Goal: Transaction & Acquisition: Purchase product/service

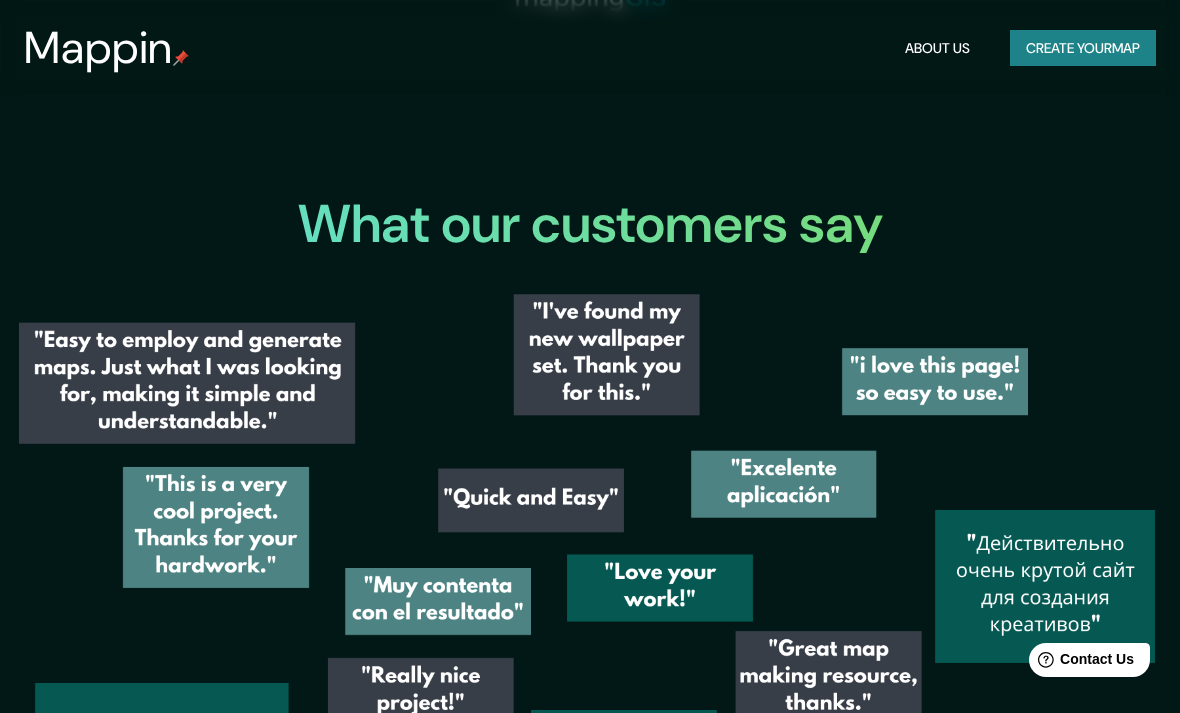
scroll to position [2959, 0]
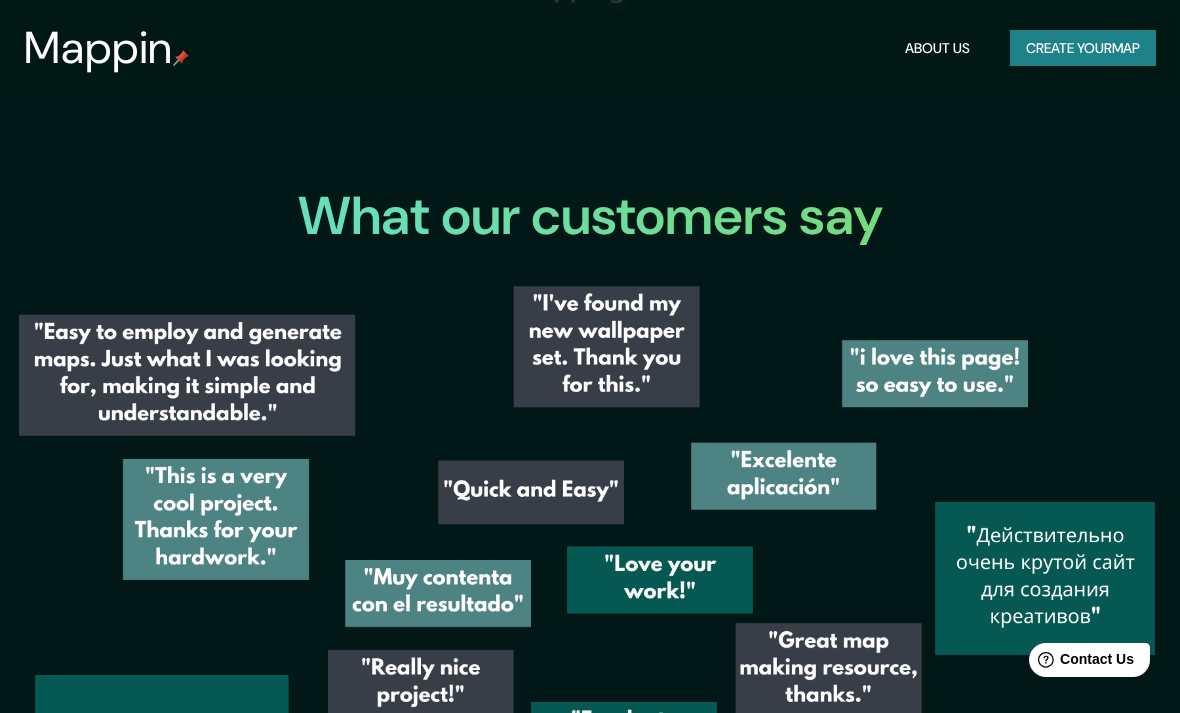
click at [1038, 54] on button "Create your map" at bounding box center [1083, 48] width 146 height 37
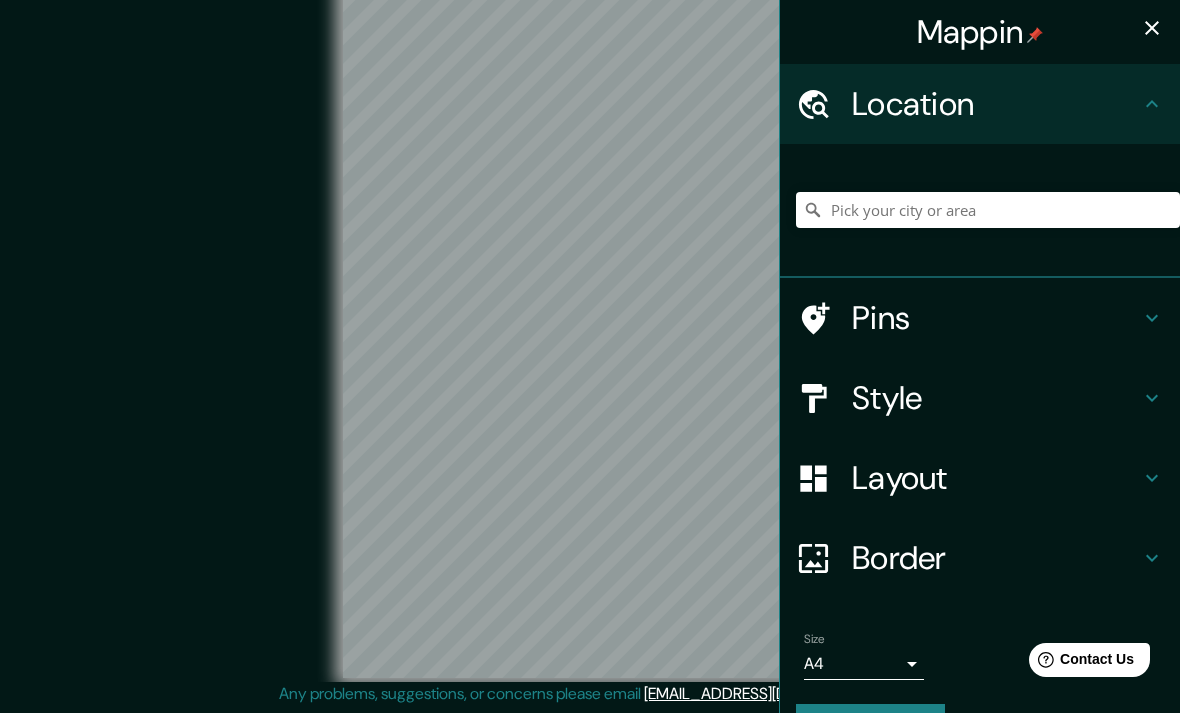
scroll to position [25, 0]
click at [868, 209] on input "Pick your city or area" at bounding box center [988, 210] width 384 height 36
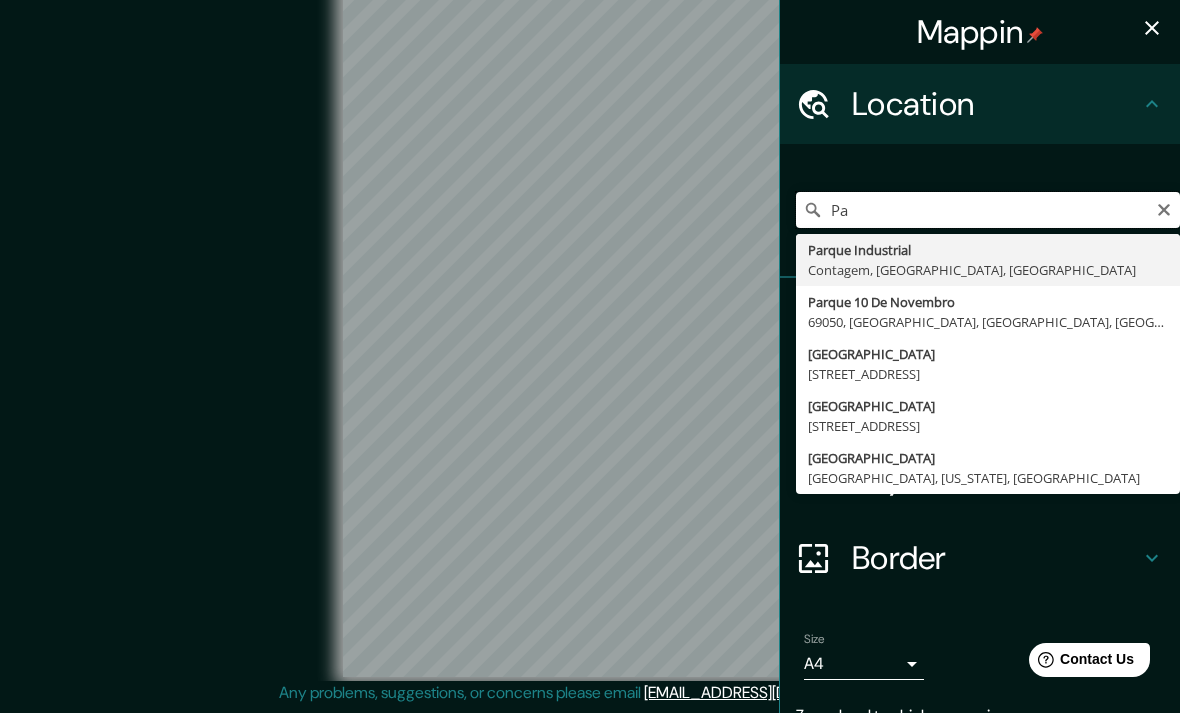
type input "P"
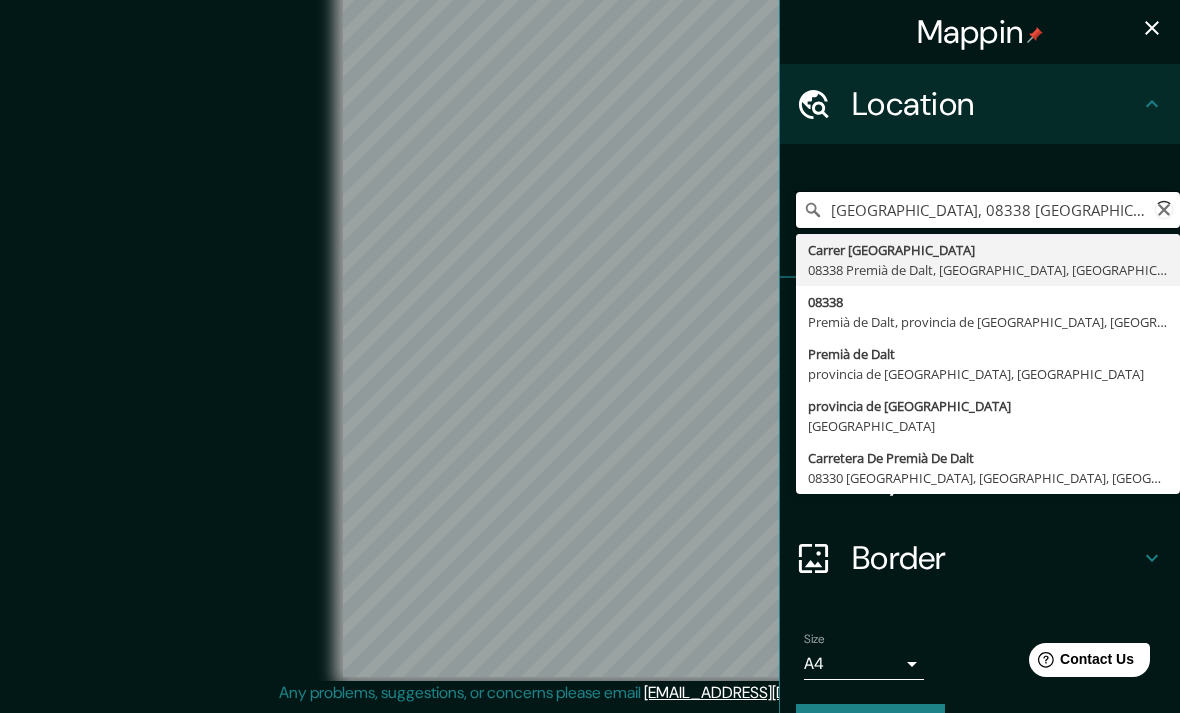
click at [934, 199] on input "[GEOGRAPHIC_DATA], 08338 [GEOGRAPHIC_DATA], [GEOGRAPHIC_DATA], [GEOGRAPHIC_DATA]" at bounding box center [988, 210] width 384 height 36
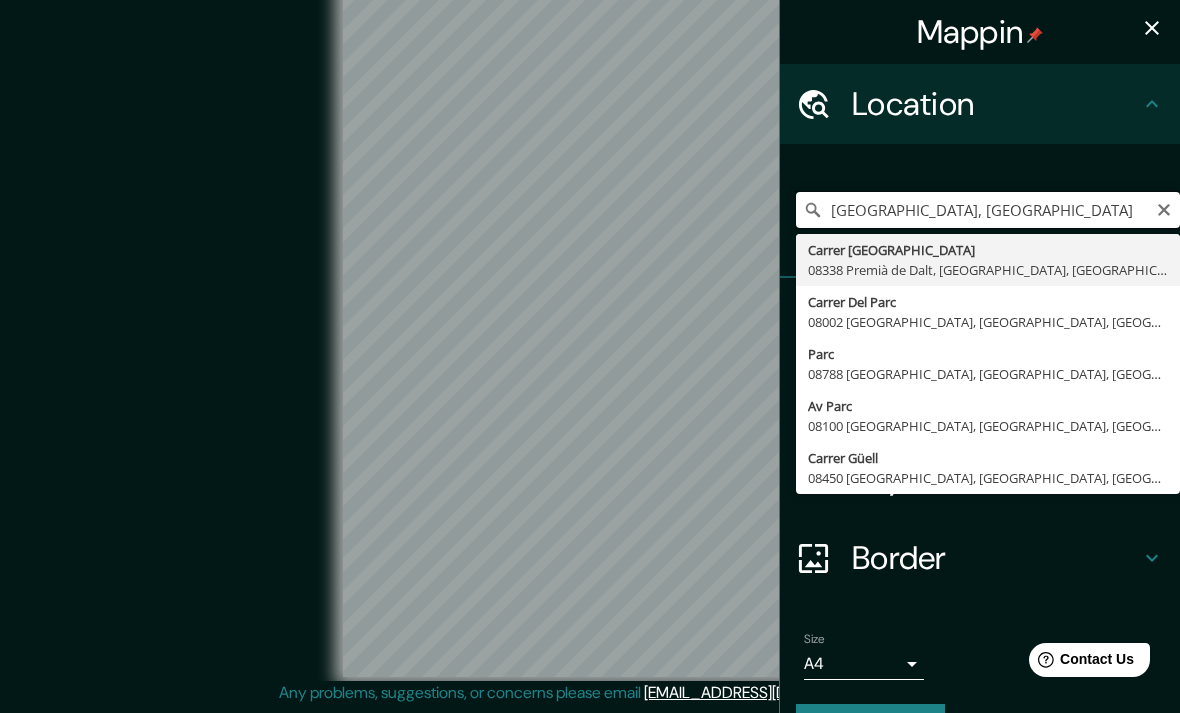
type input "[GEOGRAPHIC_DATA], 08338 [GEOGRAPHIC_DATA], [GEOGRAPHIC_DATA], [GEOGRAPHIC_DATA]"
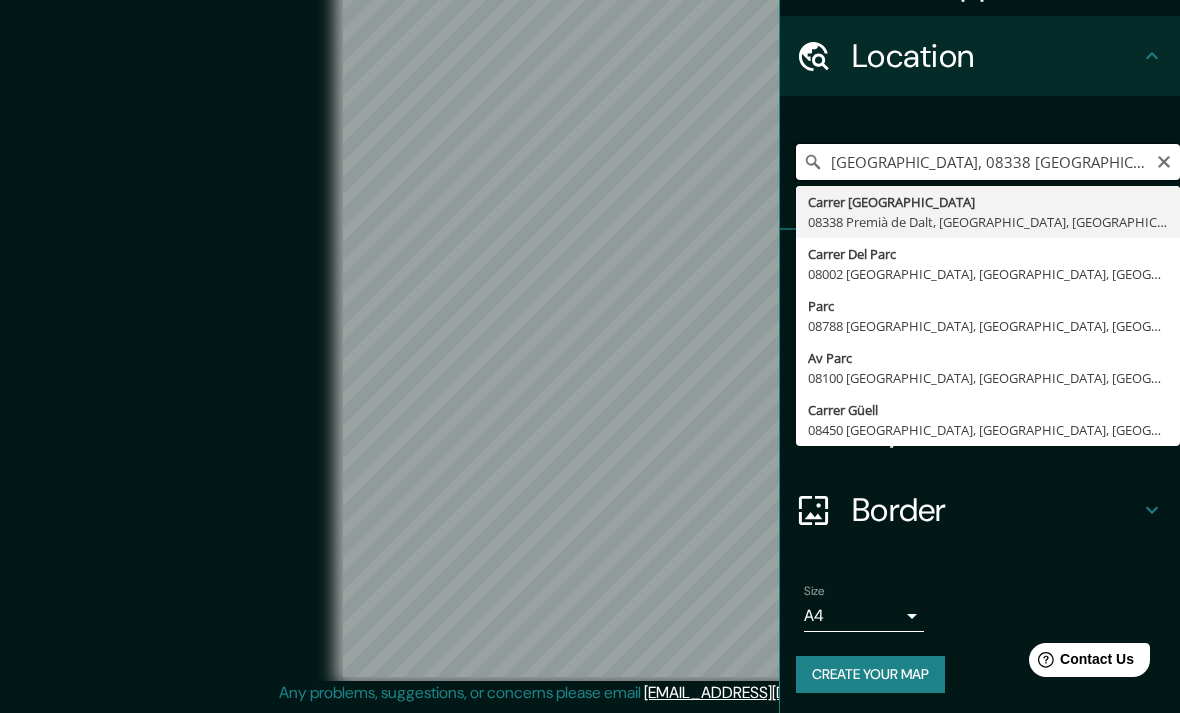
scroll to position [46, 0]
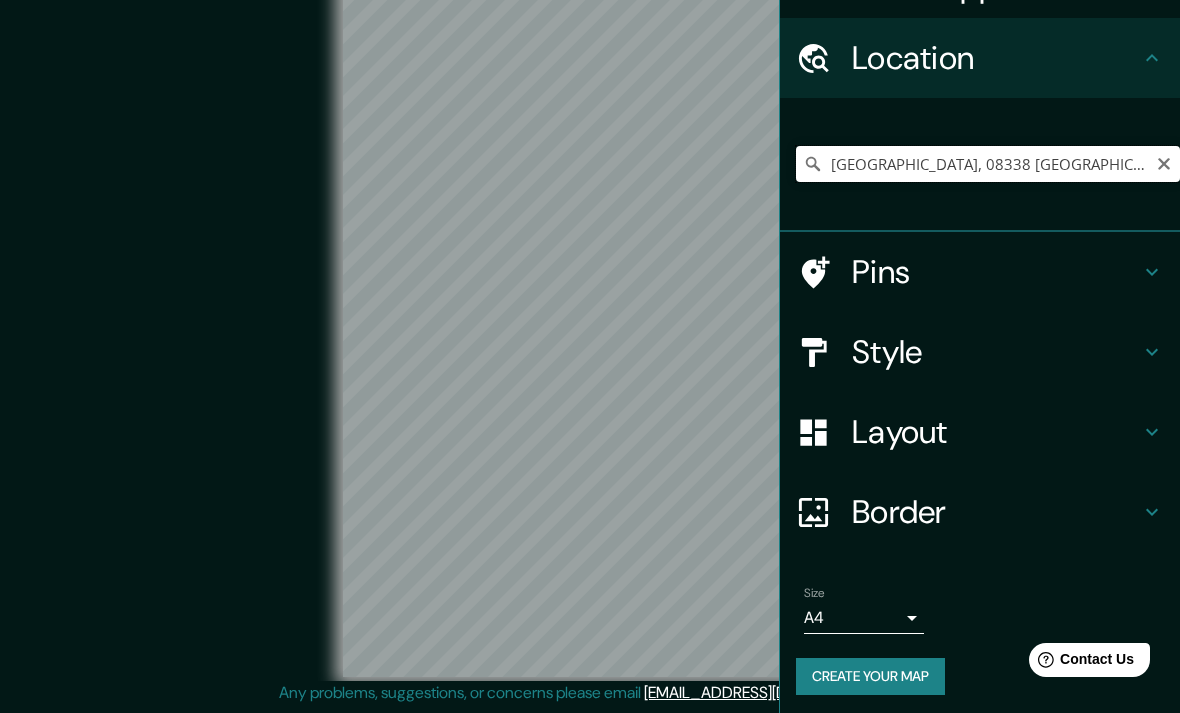
click at [1095, 179] on input "[GEOGRAPHIC_DATA], 08338 [GEOGRAPHIC_DATA], [GEOGRAPHIC_DATA], [GEOGRAPHIC_DATA]" at bounding box center [988, 164] width 384 height 36
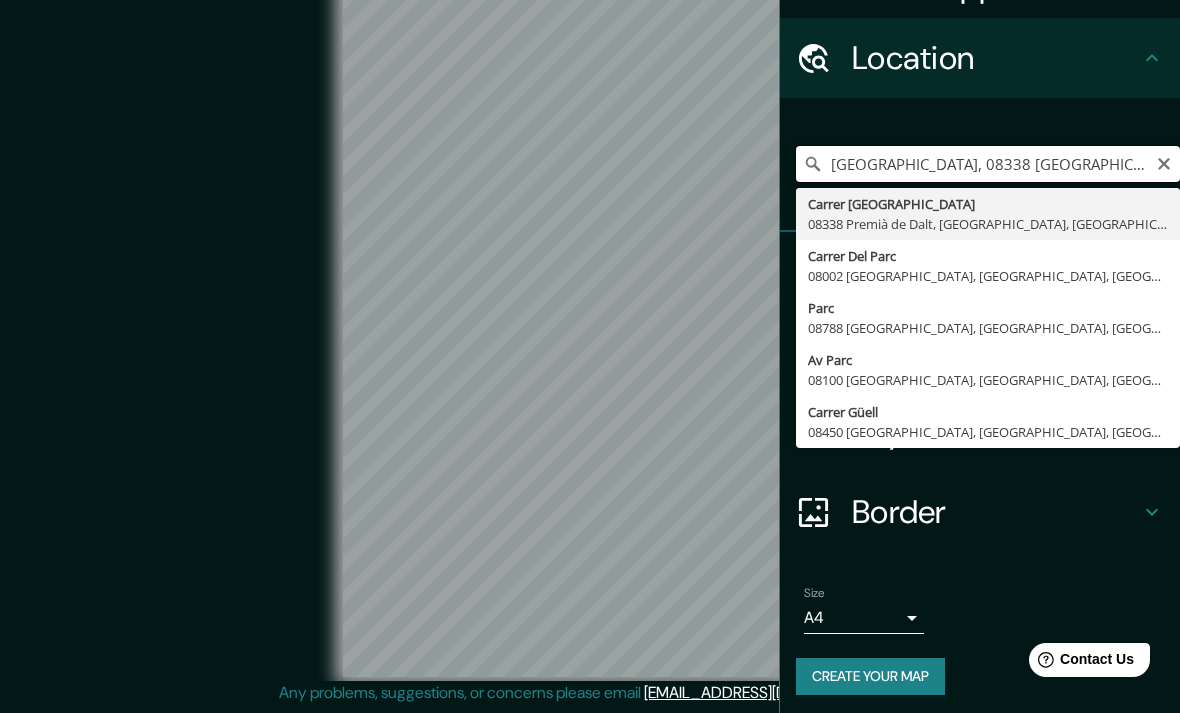
click at [1178, 168] on input "[GEOGRAPHIC_DATA], 08338 [GEOGRAPHIC_DATA], [GEOGRAPHIC_DATA], [GEOGRAPHIC_DATA]" at bounding box center [988, 164] width 384 height 36
click at [1171, 156] on icon "Clear" at bounding box center [1164, 164] width 16 height 16
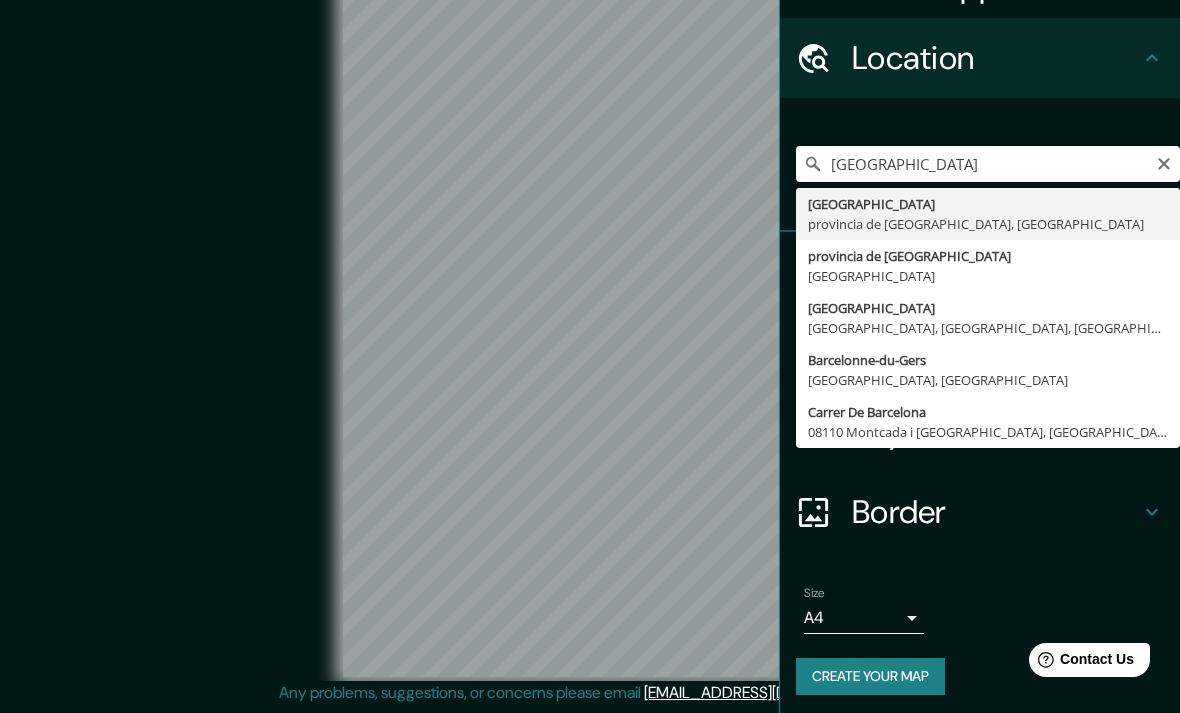
type input "[GEOGRAPHIC_DATA], [GEOGRAPHIC_DATA], [GEOGRAPHIC_DATA]"
click at [1163, 172] on input "[GEOGRAPHIC_DATA], [GEOGRAPHIC_DATA], [GEOGRAPHIC_DATA]" at bounding box center [988, 164] width 384 height 36
click at [1167, 169] on icon "Clear" at bounding box center [1164, 164] width 16 height 16
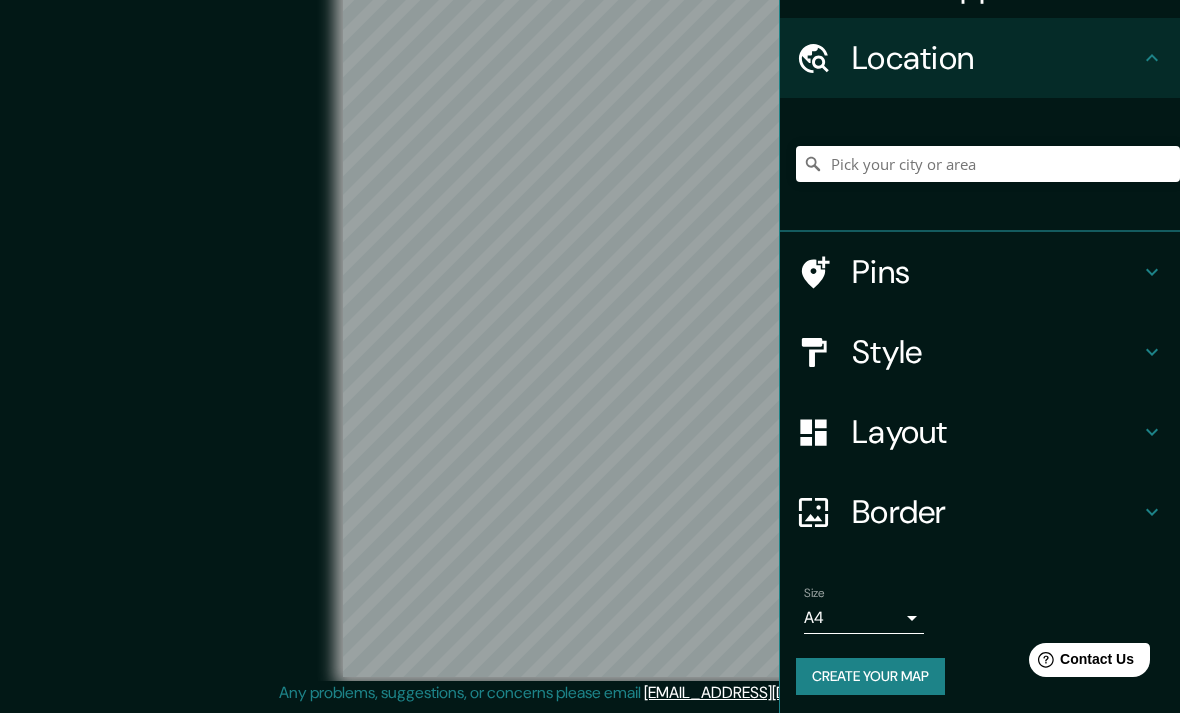
click at [1166, 357] on div "Style" at bounding box center [980, 352] width 400 height 80
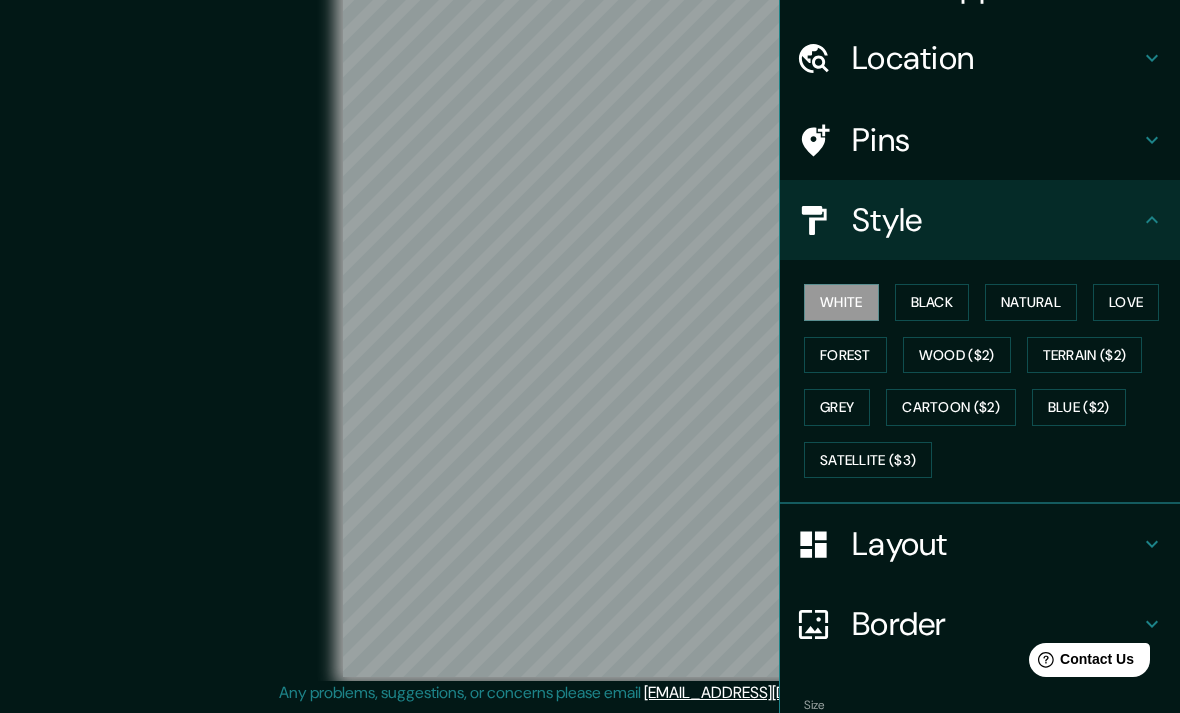
click at [871, 350] on button "Forest" at bounding box center [845, 355] width 83 height 37
click at [1058, 290] on button "Natural" at bounding box center [1031, 302] width 92 height 37
click at [943, 301] on button "Black" at bounding box center [932, 302] width 75 height 37
click at [1049, 294] on button "Natural" at bounding box center [1031, 302] width 92 height 37
click at [1138, 301] on button "Love" at bounding box center [1126, 302] width 66 height 37
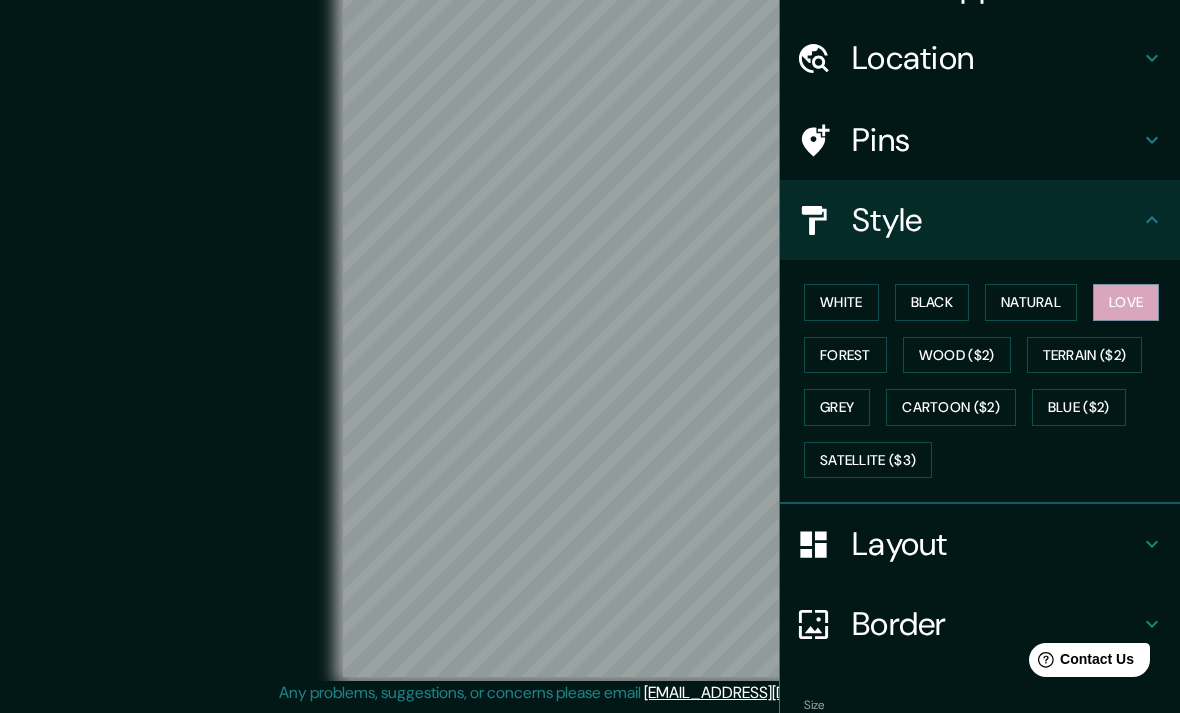
click at [1056, 294] on button "Natural" at bounding box center [1031, 302] width 92 height 37
click at [856, 299] on button "White" at bounding box center [841, 302] width 75 height 37
click at [1053, 304] on button "Natural" at bounding box center [1031, 302] width 92 height 37
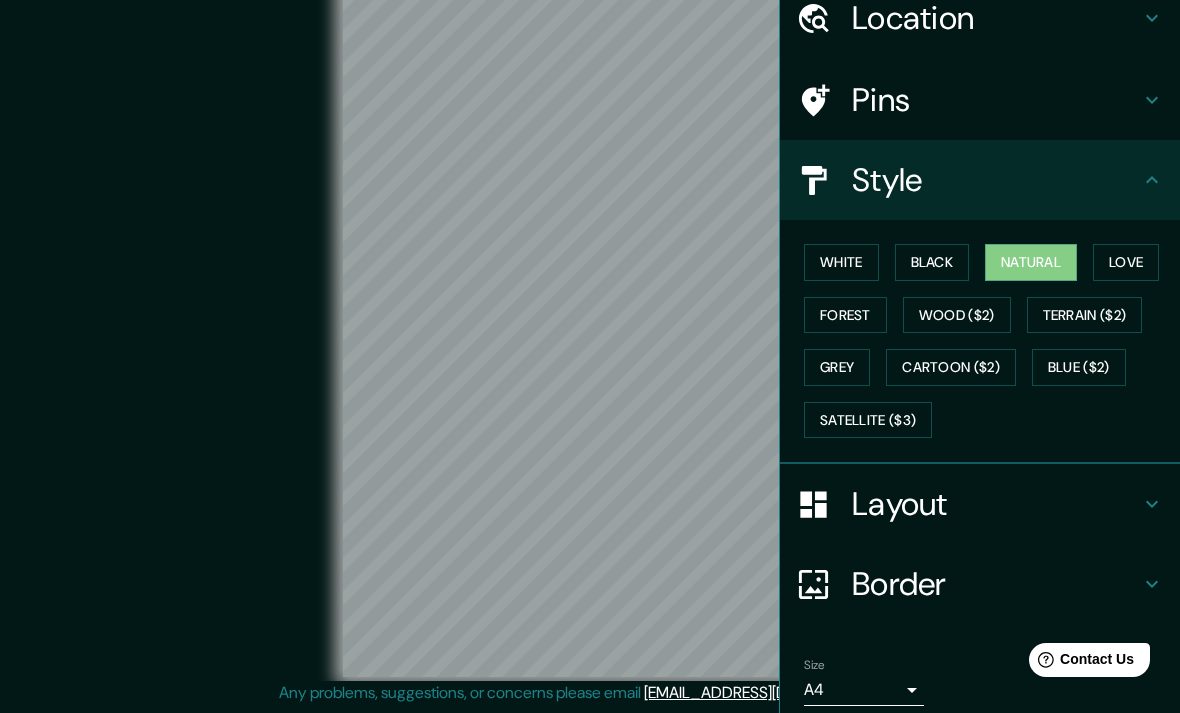
click at [839, 376] on button "Grey" at bounding box center [837, 367] width 66 height 37
click at [1036, 259] on button "Natural" at bounding box center [1031, 262] width 92 height 37
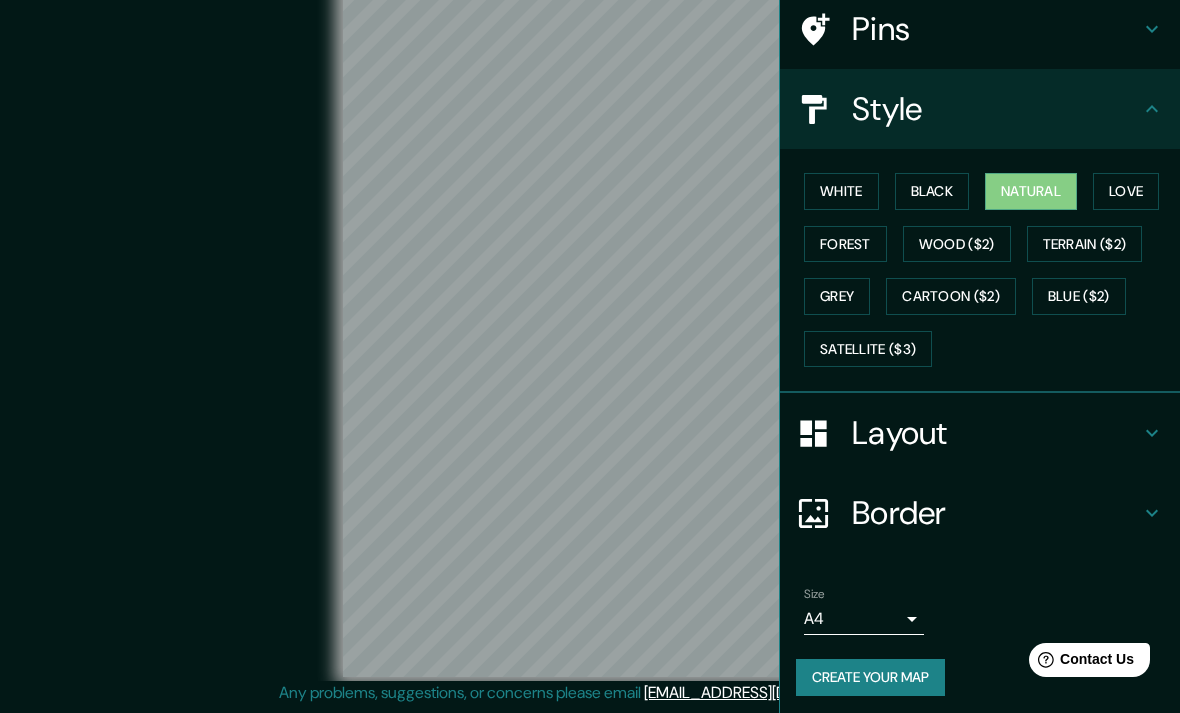
scroll to position [156, 0]
click at [1153, 444] on div "Layout" at bounding box center [980, 434] width 400 height 80
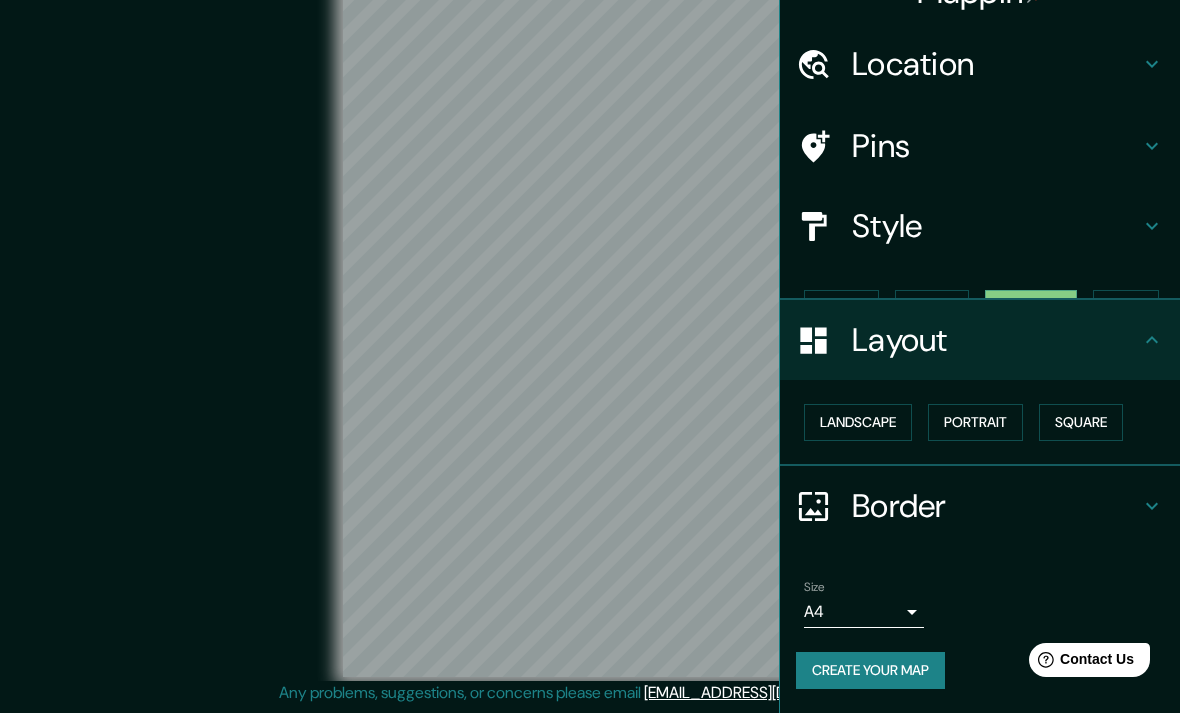
scroll to position [0, 0]
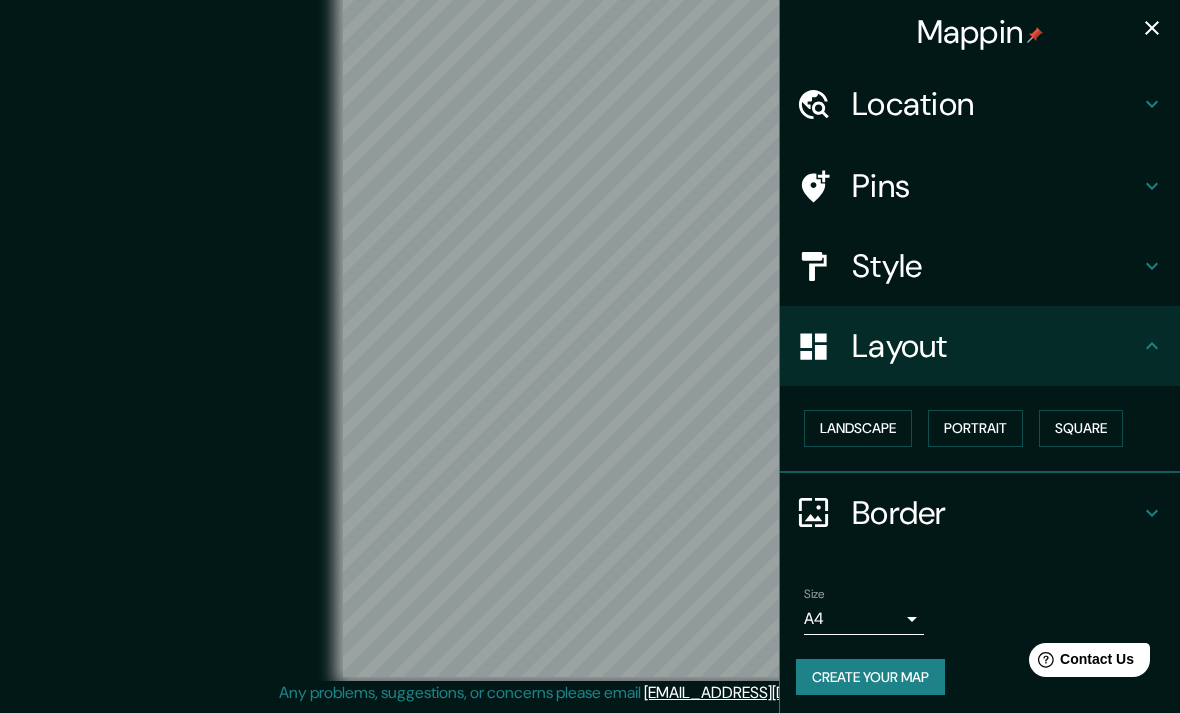
click at [894, 423] on button "Landscape" at bounding box center [858, 428] width 108 height 37
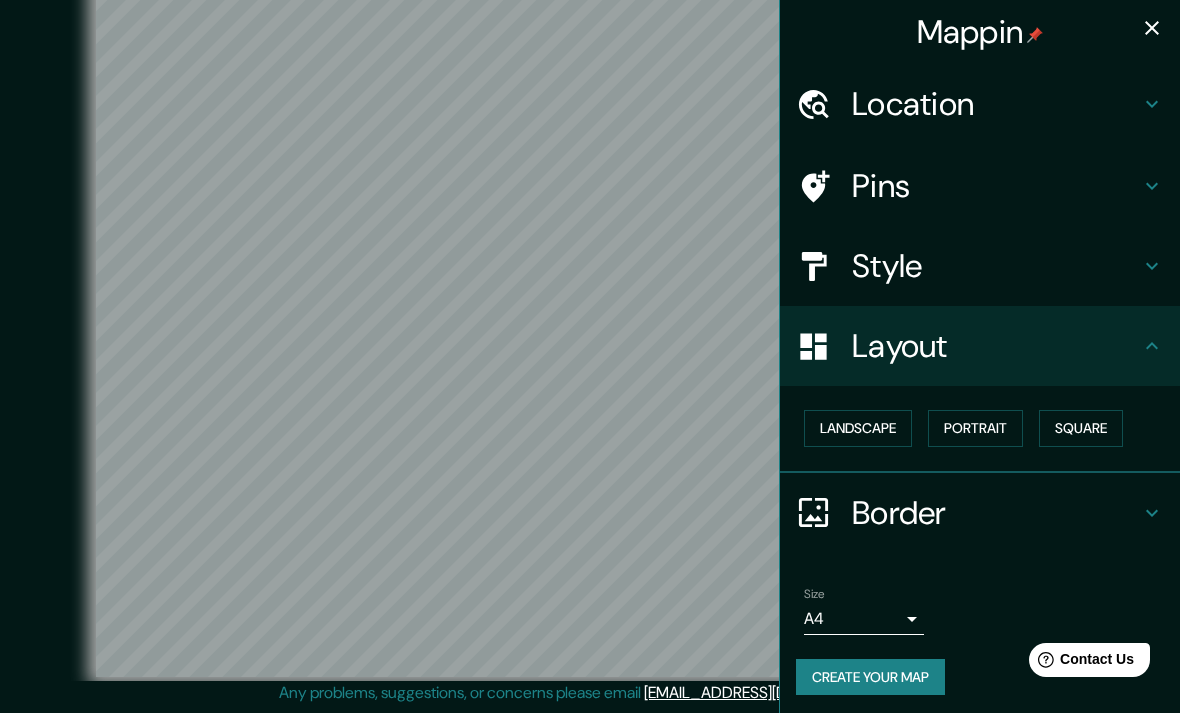
click at [1002, 414] on button "Portrait" at bounding box center [975, 428] width 95 height 37
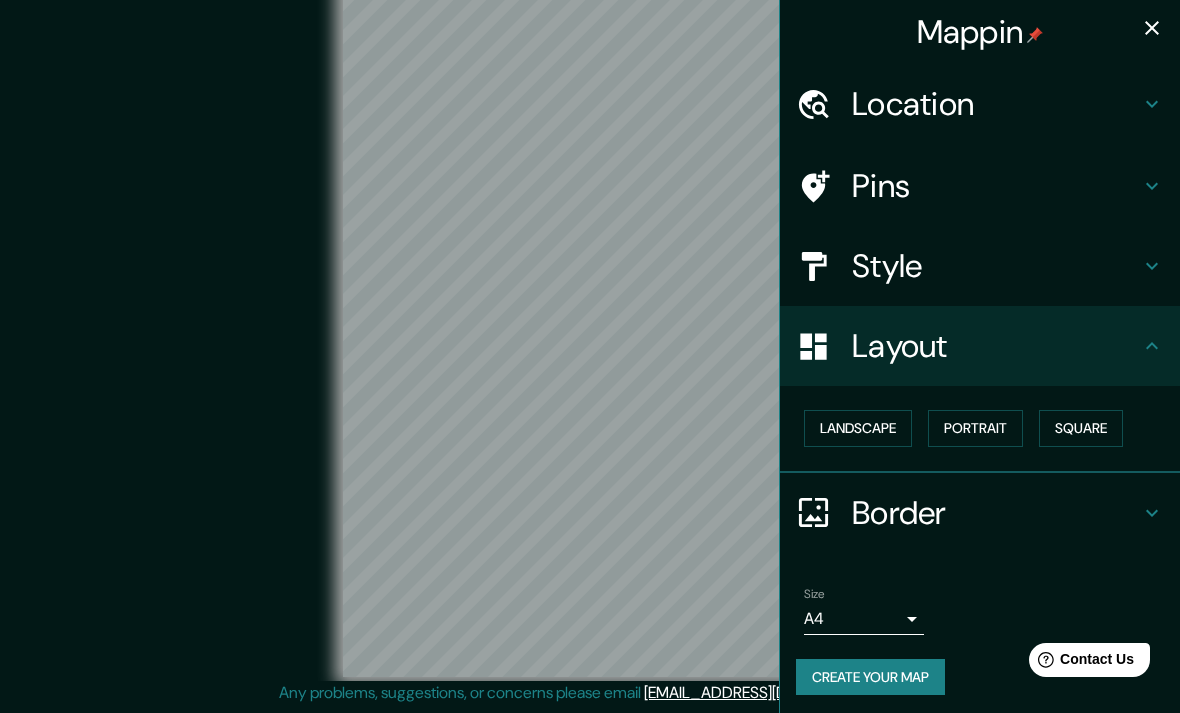
click at [877, 416] on button "Landscape" at bounding box center [858, 428] width 108 height 37
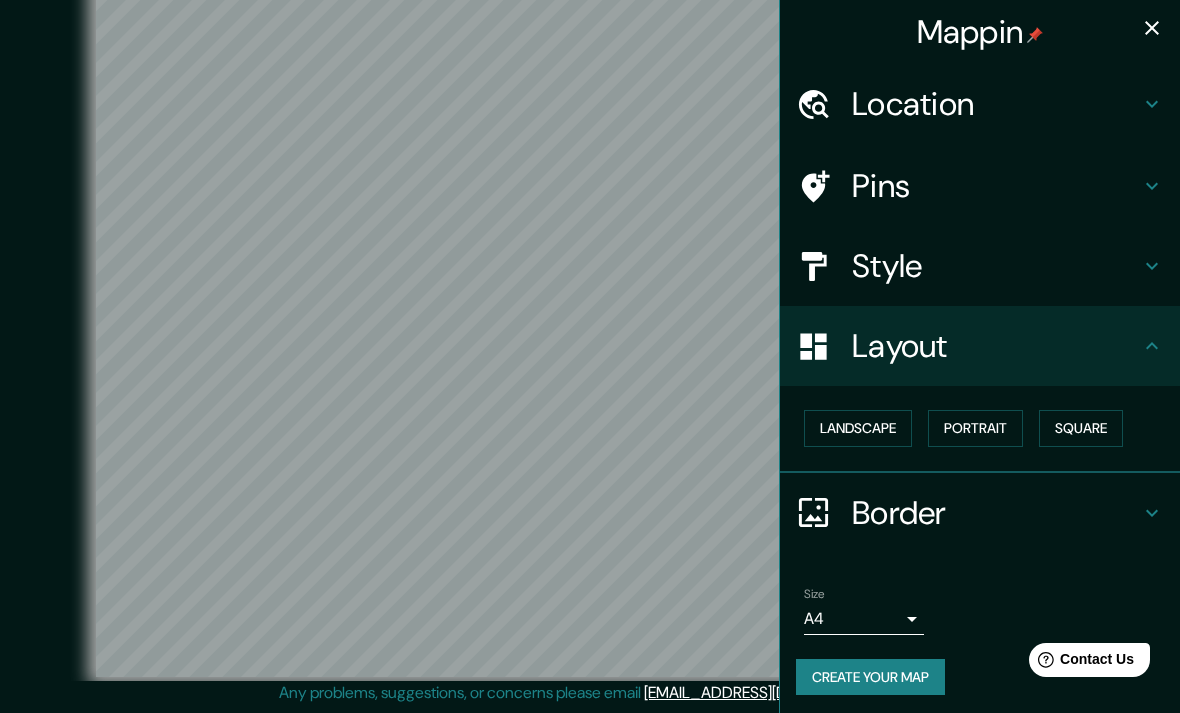
click at [1111, 418] on button "Square" at bounding box center [1081, 428] width 84 height 37
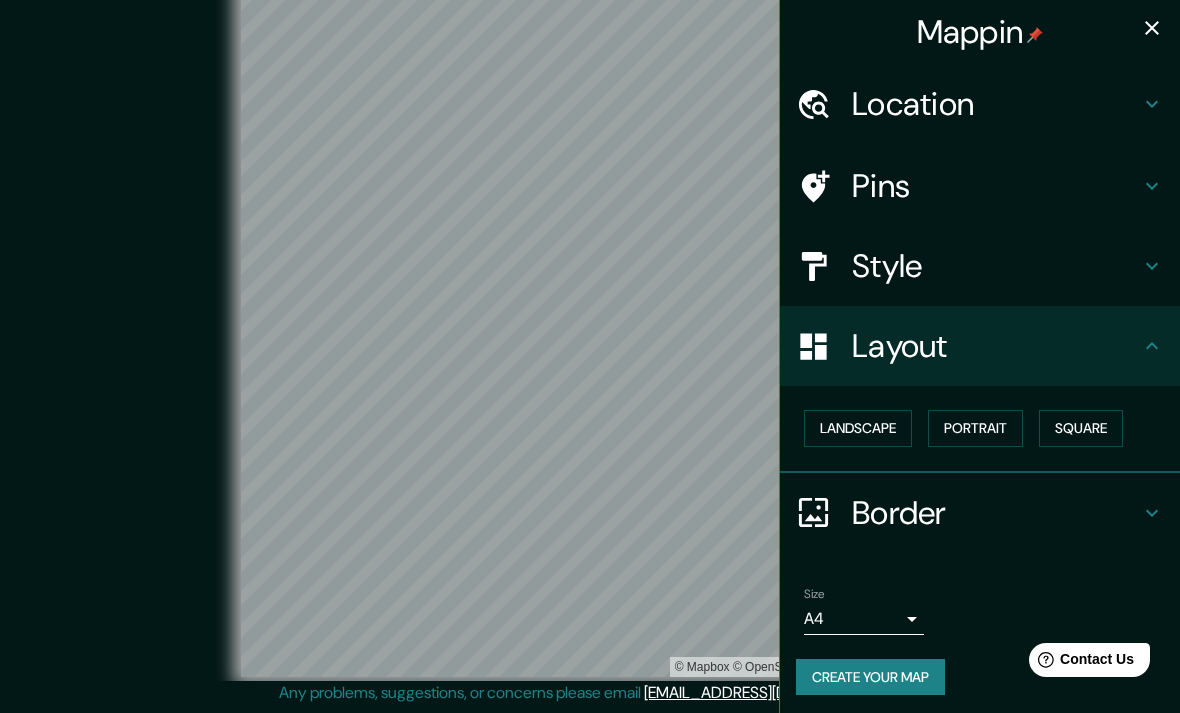
click at [902, 412] on button "Landscape" at bounding box center [858, 428] width 108 height 37
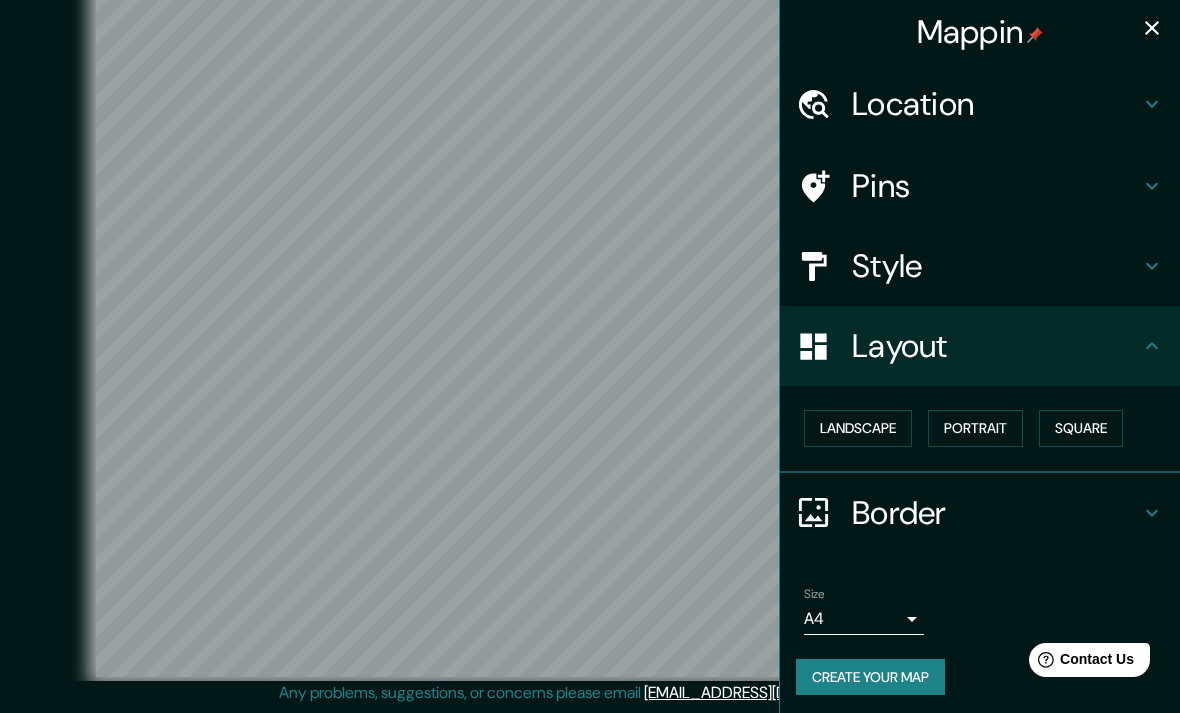
click at [1158, 351] on icon at bounding box center [1152, 346] width 24 height 24
click at [1153, 509] on icon at bounding box center [1152, 512] width 12 height 7
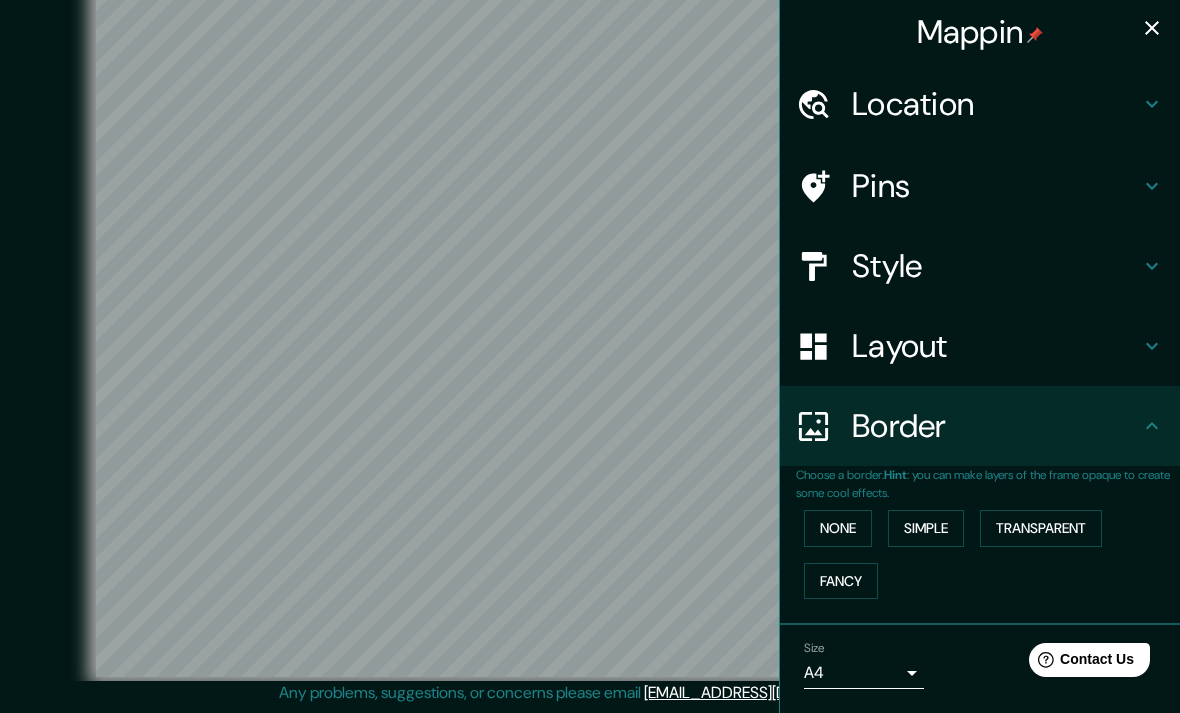
click at [1159, 425] on icon at bounding box center [1152, 426] width 24 height 24
click at [1139, 278] on h4 "Style" at bounding box center [996, 266] width 288 height 40
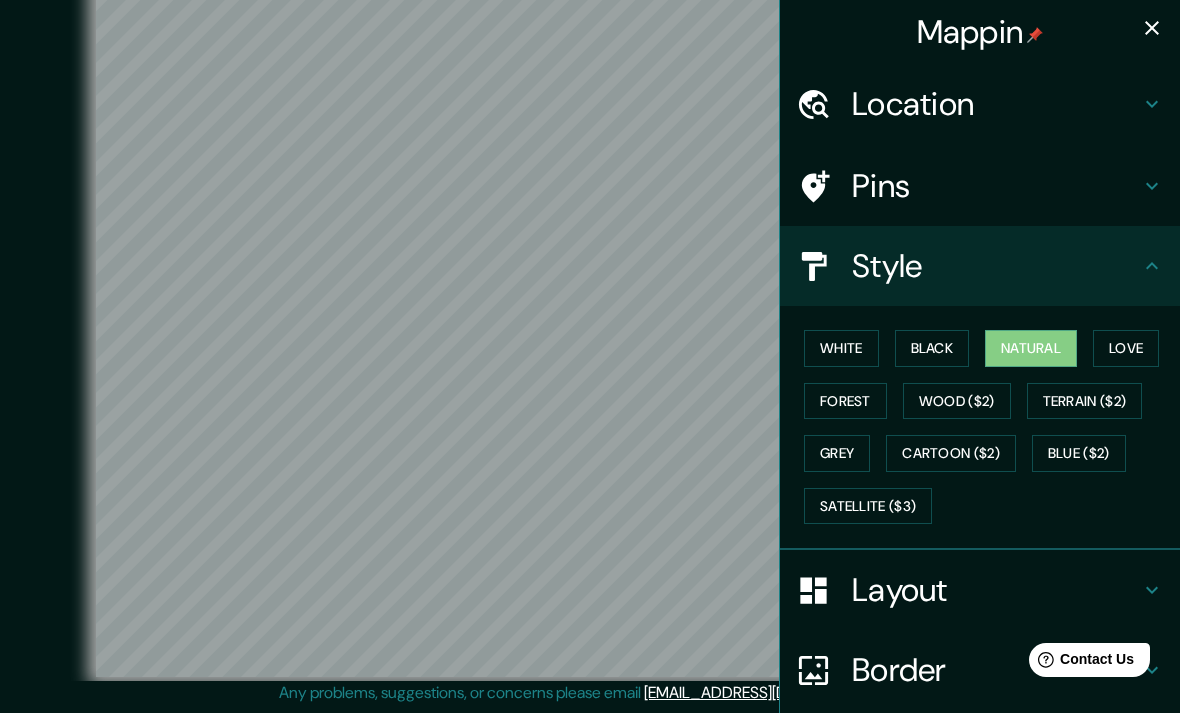
click at [1163, 260] on icon at bounding box center [1152, 266] width 24 height 24
click at [1167, 185] on div "Pins" at bounding box center [980, 186] width 400 height 80
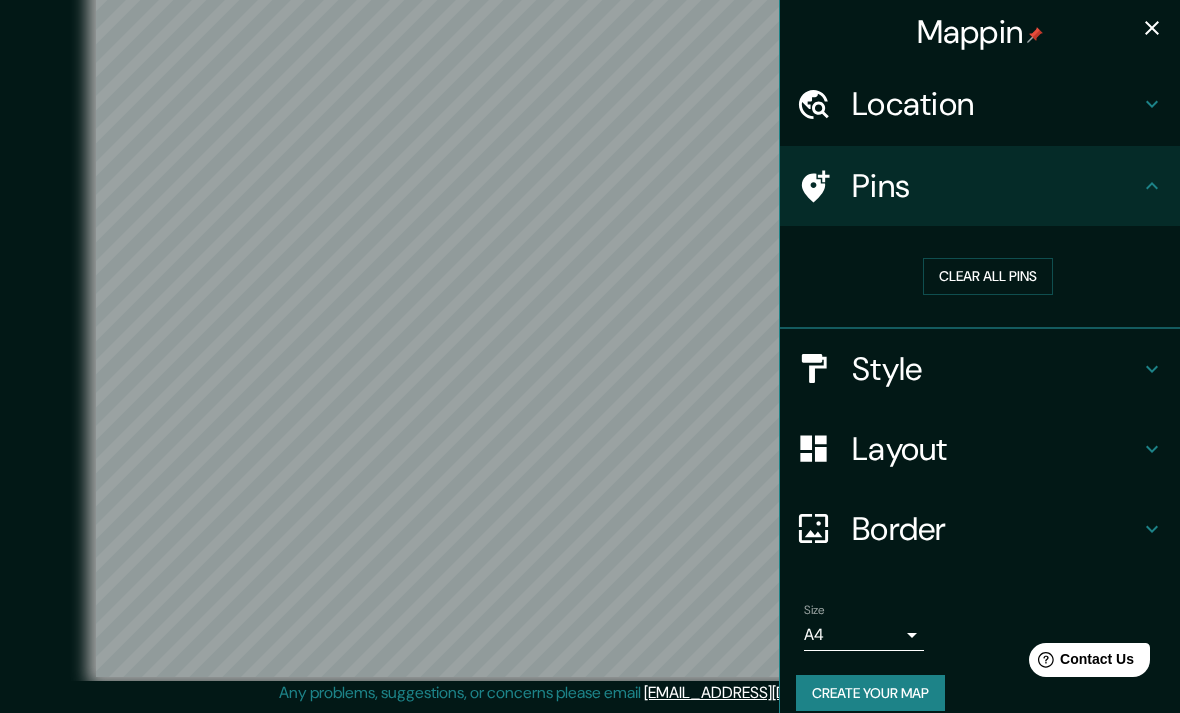
click at [1144, 104] on icon at bounding box center [1152, 104] width 24 height 24
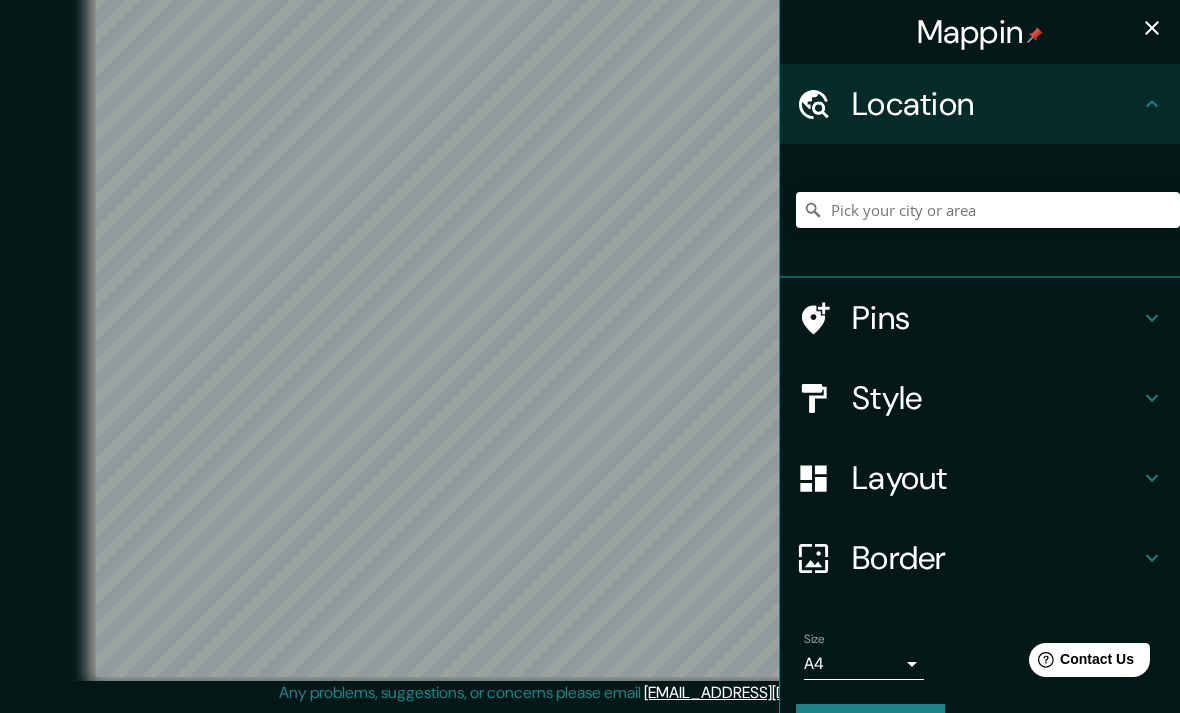
click at [1149, 105] on icon at bounding box center [1152, 103] width 12 height 7
click at [1160, 98] on icon at bounding box center [1152, 104] width 24 height 24
click at [1130, 485] on h4 "Layout" at bounding box center [996, 478] width 288 height 40
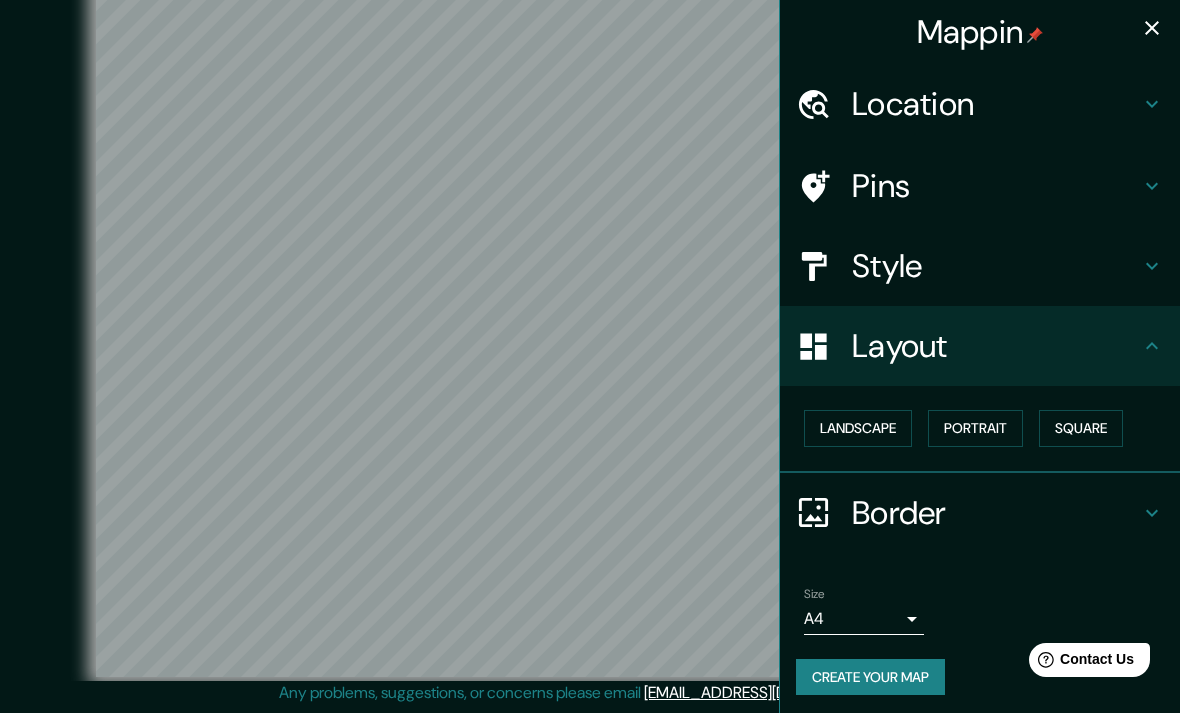
click at [1109, 425] on button "Square" at bounding box center [1081, 428] width 84 height 37
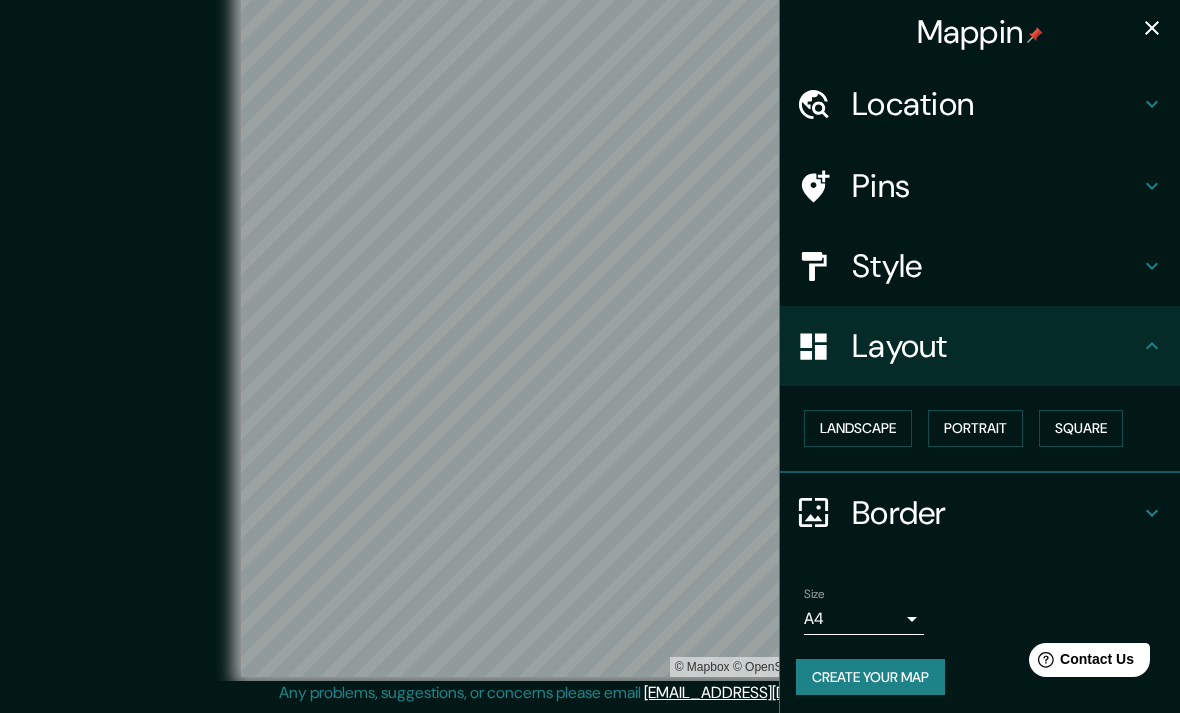
click at [1011, 419] on button "Portrait" at bounding box center [975, 428] width 95 height 37
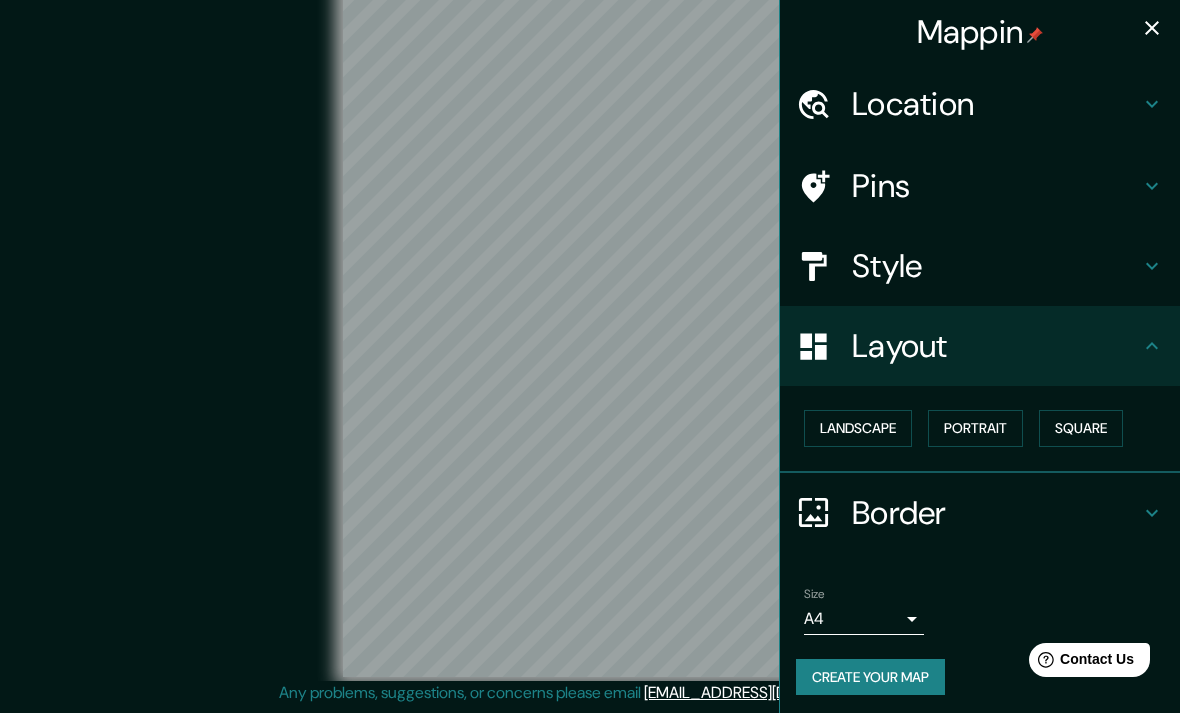
click at [898, 423] on button "Landscape" at bounding box center [858, 428] width 108 height 37
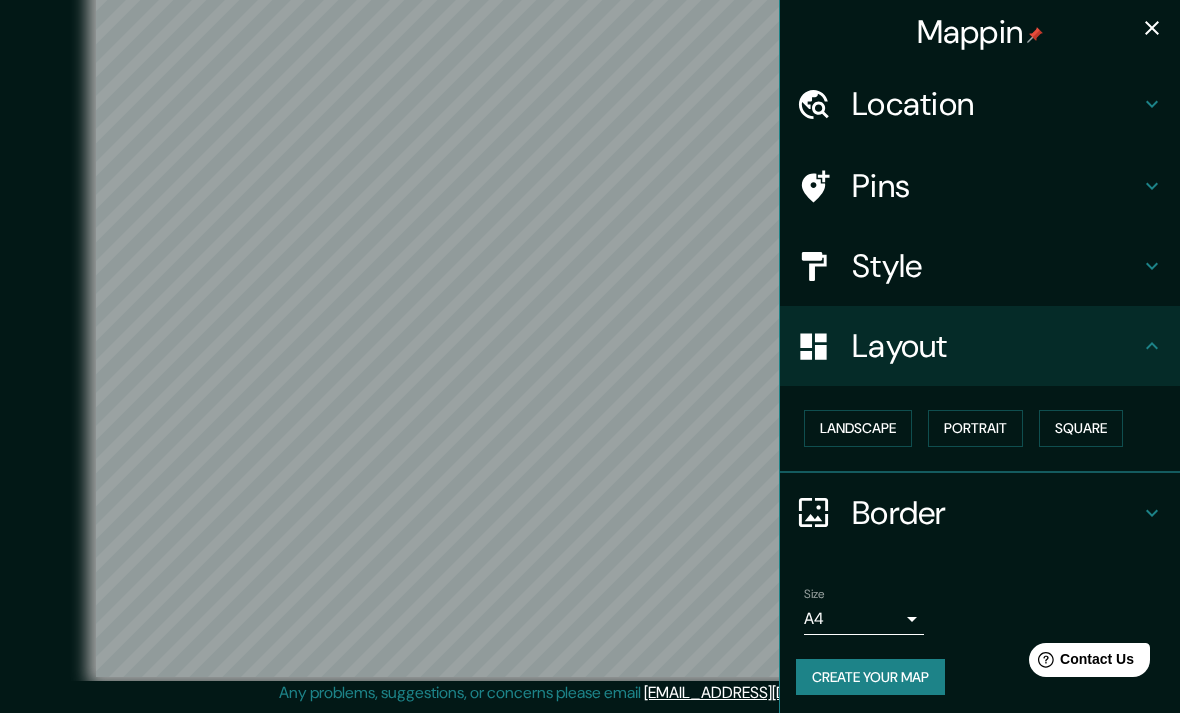
click at [1163, 259] on icon at bounding box center [1152, 266] width 24 height 24
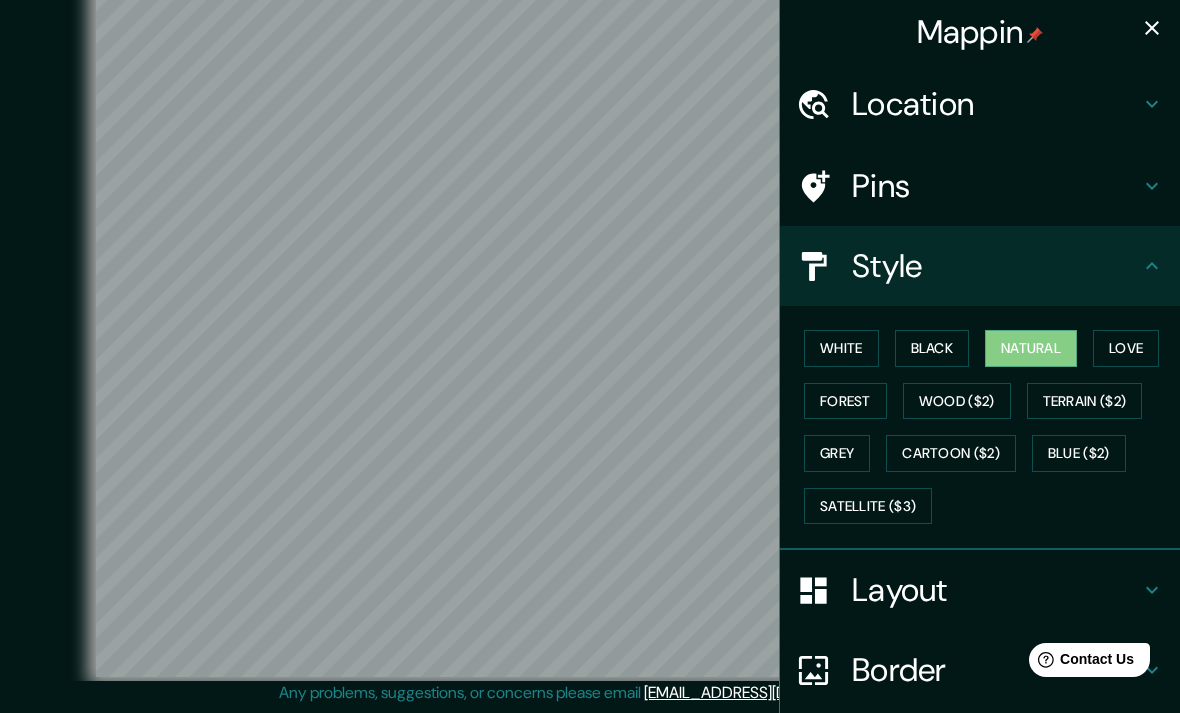
click at [946, 348] on button "Black" at bounding box center [932, 348] width 75 height 37
click at [873, 351] on button "White" at bounding box center [841, 348] width 75 height 37
click at [1037, 346] on button "Natural" at bounding box center [1031, 348] width 92 height 37
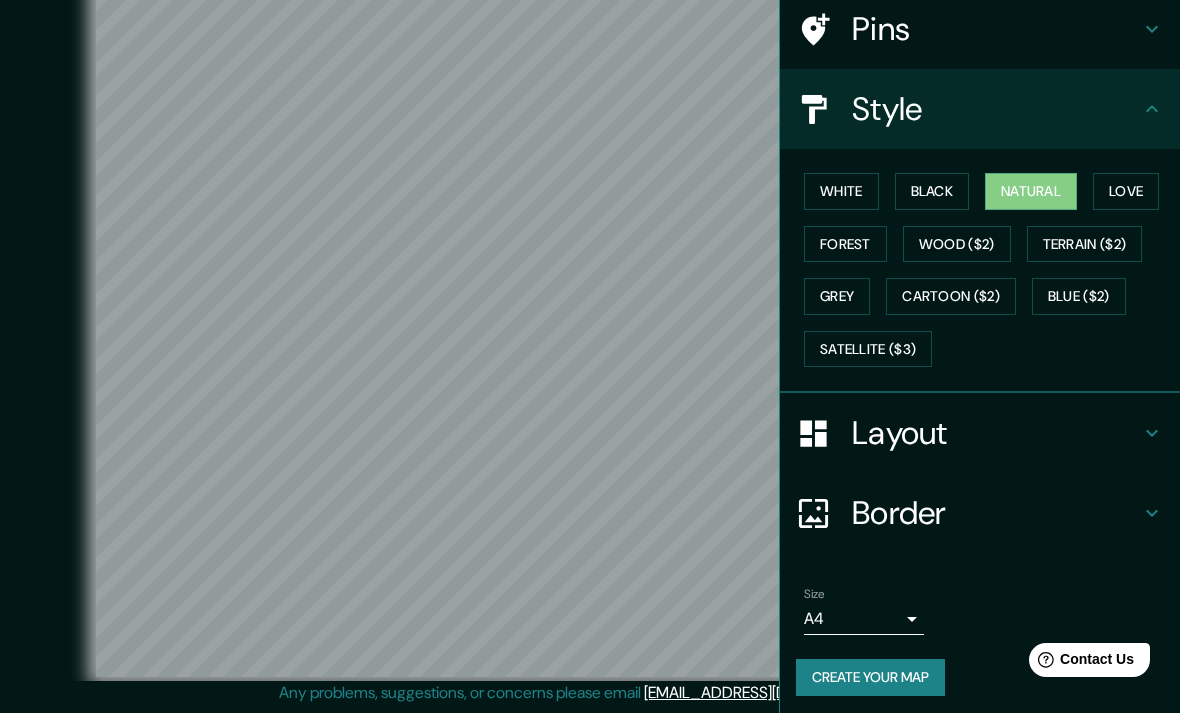
scroll to position [156, 0]
click at [747, 421] on div at bounding box center [744, 413] width 16 height 16
click at [904, 607] on body "Mappin Location [GEOGRAPHIC_DATA] [GEOGRAPHIC_DATA], [GEOGRAPHIC_DATA] provinci…" at bounding box center [590, 331] width 1180 height 713
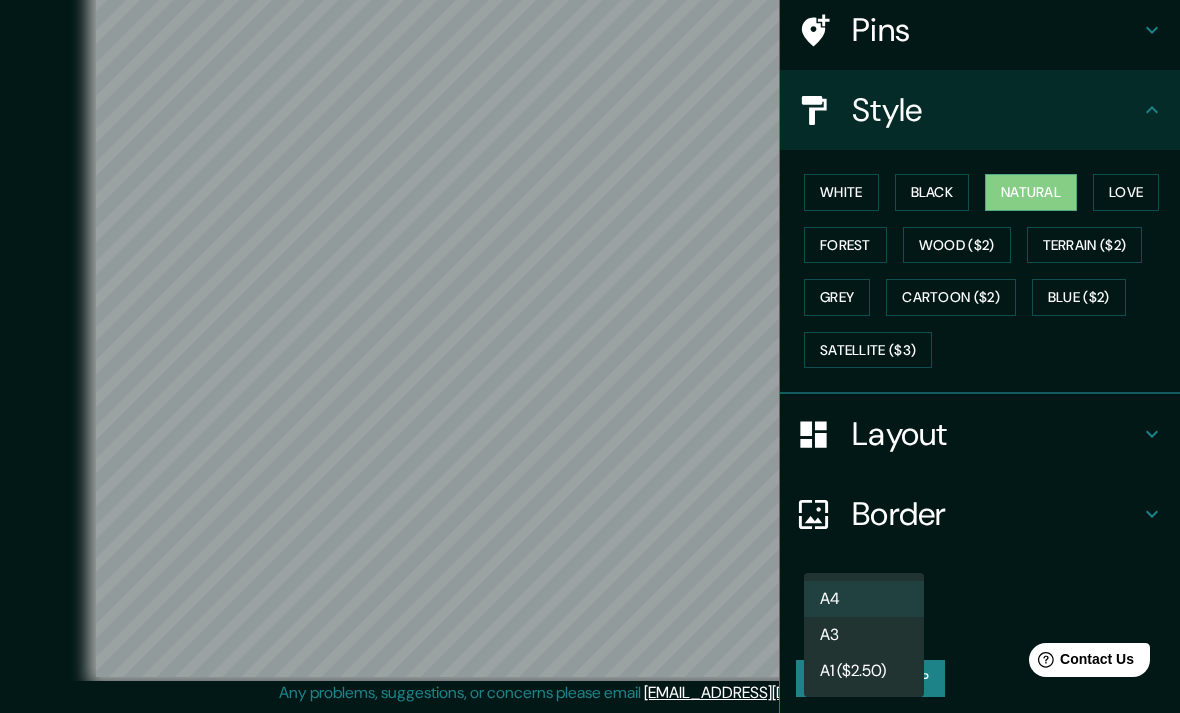
click at [1042, 541] on div at bounding box center [590, 356] width 1180 height 713
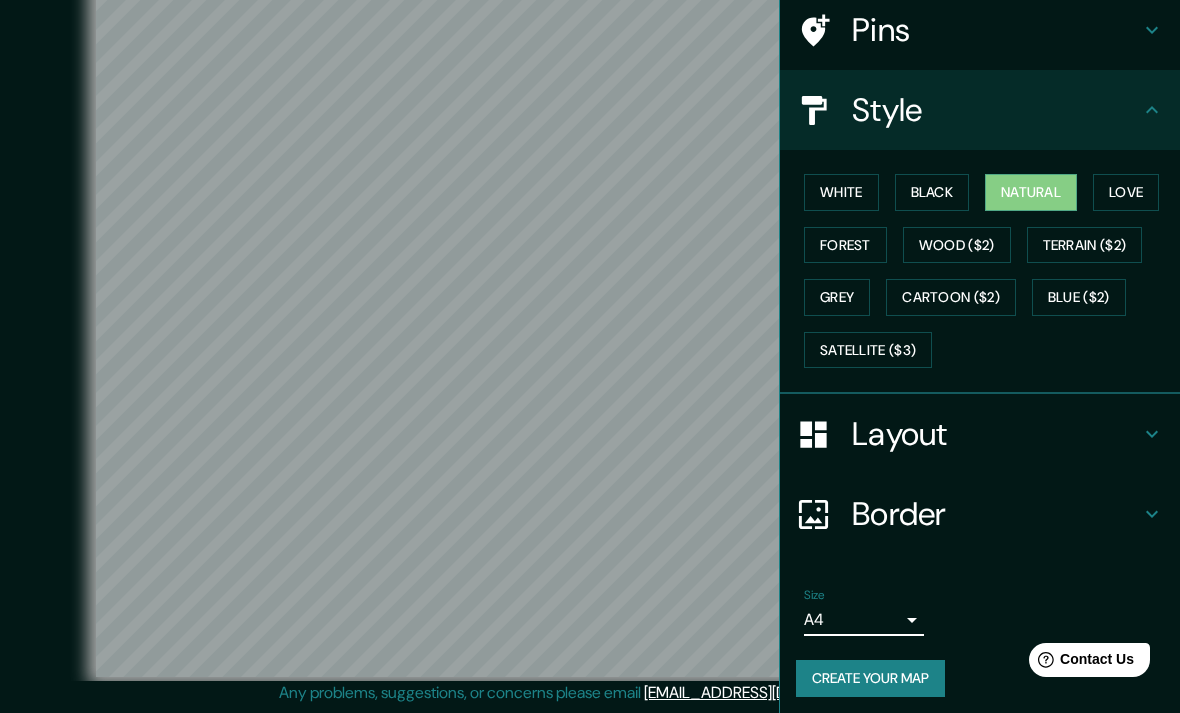
click at [918, 668] on button "Create your map" at bounding box center [870, 678] width 149 height 37
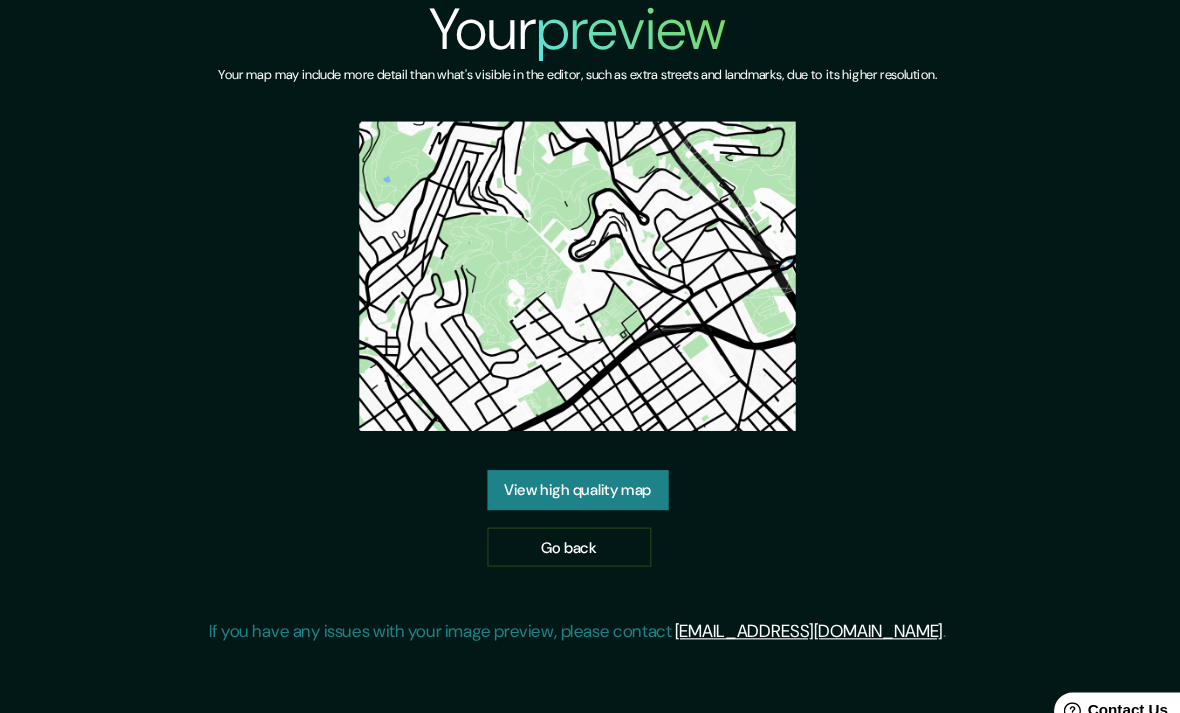
click at [584, 475] on link "View high quality map" at bounding box center [590, 456] width 167 height 37
